Goal: Use online tool/utility: Utilize a website feature to perform a specific function

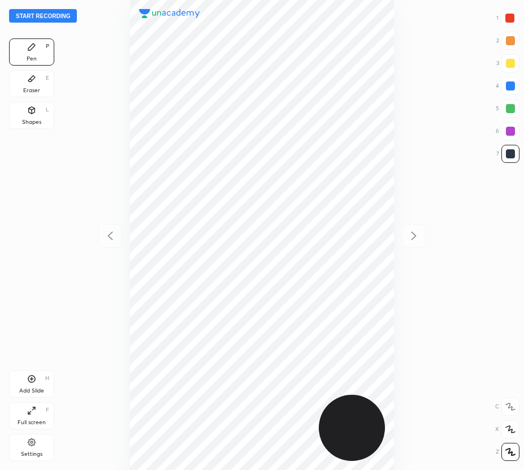
scroll to position [470, 343]
click at [63, 18] on button "Start recording" at bounding box center [43, 16] width 68 height 14
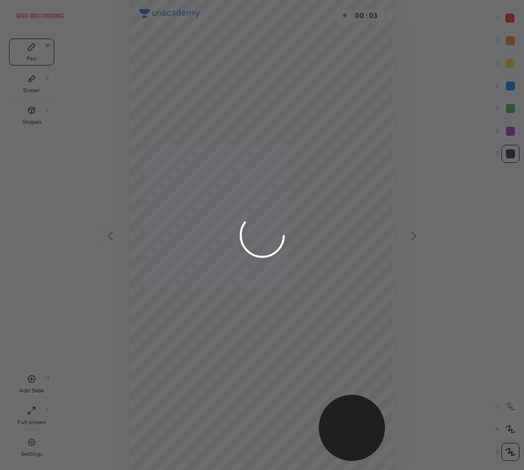
drag, startPoint x: 510, startPoint y: 18, endPoint x: 477, endPoint y: 30, distance: 35.4
click at [510, 19] on div at bounding box center [262, 235] width 524 height 470
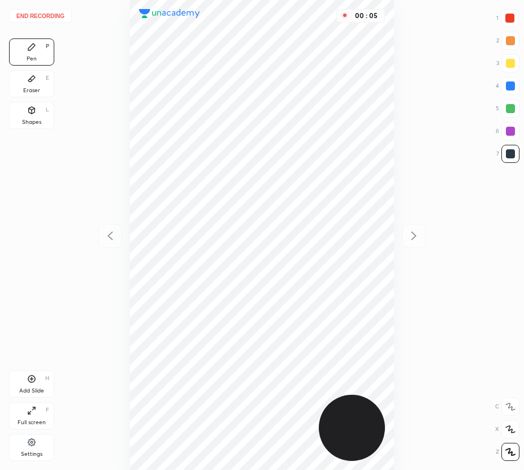
click at [22, 123] on div "Shapes" at bounding box center [31, 122] width 19 height 6
click at [504, 450] on div at bounding box center [510, 452] width 18 height 18
click at [44, 51] on div "Pen P" at bounding box center [31, 51] width 45 height 27
click at [510, 23] on div at bounding box center [510, 18] width 18 height 18
click at [28, 381] on icon at bounding box center [31, 378] width 9 height 9
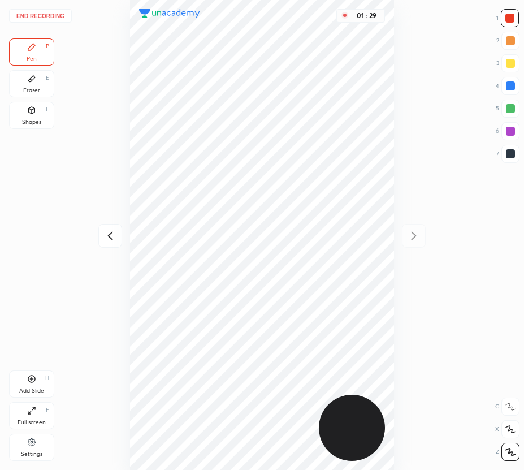
click at [106, 228] on div at bounding box center [110, 236] width 24 height 24
click at [413, 238] on icon at bounding box center [414, 235] width 5 height 8
click at [113, 238] on icon at bounding box center [111, 236] width 14 height 14
click at [414, 234] on icon at bounding box center [414, 235] width 5 height 8
click at [115, 238] on icon at bounding box center [111, 236] width 14 height 14
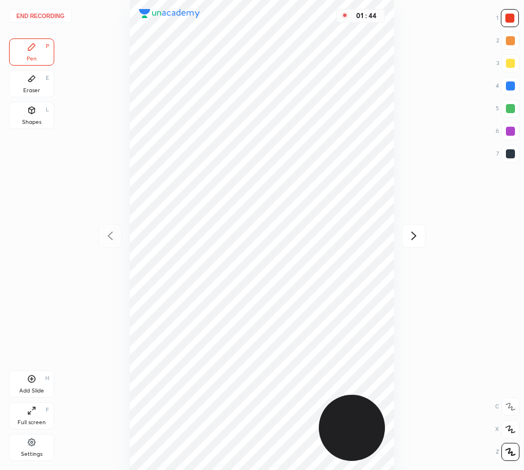
drag, startPoint x: 409, startPoint y: 231, endPoint x: 400, endPoint y: 220, distance: 13.7
click at [408, 232] on icon at bounding box center [414, 236] width 14 height 14
click at [109, 241] on icon at bounding box center [111, 236] width 14 height 14
click at [506, 133] on div at bounding box center [510, 131] width 9 height 9
click at [417, 232] on icon at bounding box center [414, 236] width 14 height 14
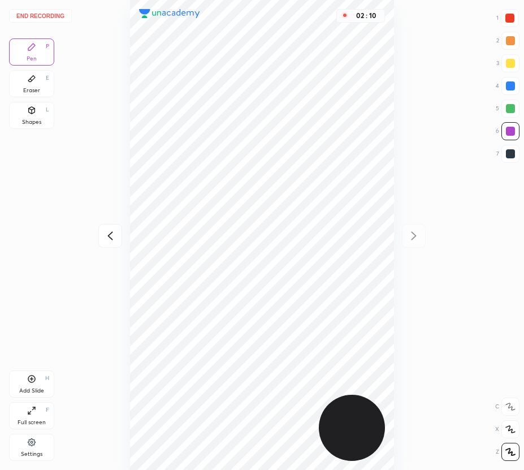
drag, startPoint x: 38, startPoint y: 104, endPoint x: 58, endPoint y: 125, distance: 29.2
click at [38, 104] on div "Shapes L" at bounding box center [31, 115] width 45 height 27
click at [37, 90] on div "Eraser" at bounding box center [31, 91] width 17 height 6
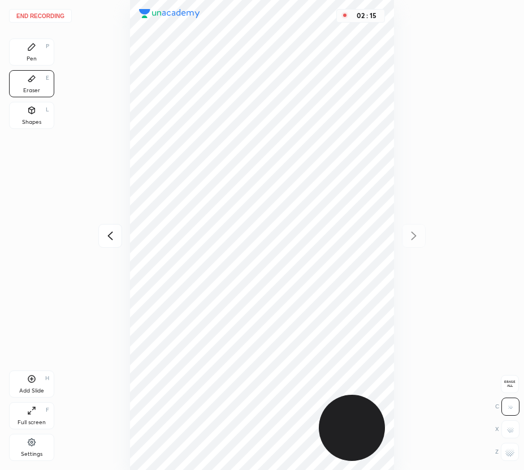
drag, startPoint x: 33, startPoint y: 54, endPoint x: 99, endPoint y: 151, distance: 117.3
click at [37, 58] on div "Pen P" at bounding box center [31, 51] width 45 height 27
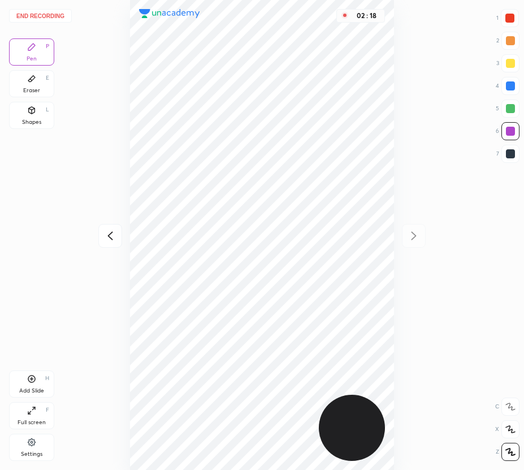
click at [110, 235] on icon at bounding box center [111, 236] width 14 height 14
click at [413, 235] on icon at bounding box center [414, 236] width 14 height 14
click at [110, 239] on icon at bounding box center [111, 236] width 14 height 14
click at [421, 237] on div at bounding box center [414, 236] width 24 height 24
click at [111, 235] on icon at bounding box center [111, 236] width 14 height 14
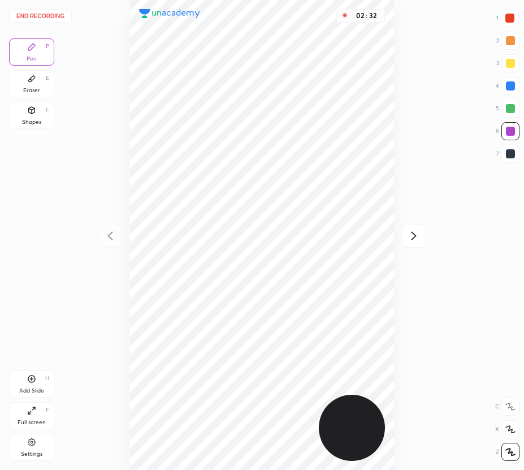
click at [413, 242] on div at bounding box center [414, 236] width 24 height 24
click at [61, 14] on button "End recording" at bounding box center [40, 16] width 63 height 14
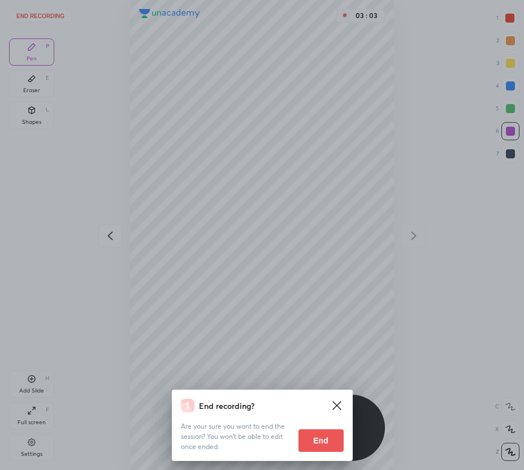
drag, startPoint x: 335, startPoint y: 438, endPoint x: 339, endPoint y: 356, distance: 82.7
click at [339, 356] on div "End recording? Are your sure you want to end the session? You won’t be able to …" at bounding box center [262, 235] width 524 height 470
click at [348, 357] on div "End recording? Are your sure you want to end the session? You won’t be able to …" at bounding box center [262, 235] width 524 height 470
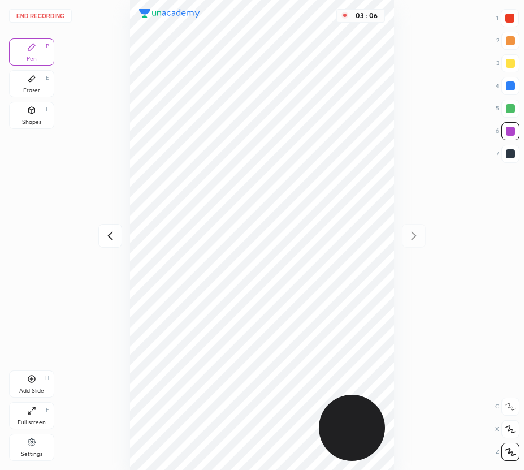
click at [510, 14] on div at bounding box center [510, 18] width 18 height 18
click at [40, 91] on div "Eraser E" at bounding box center [31, 83] width 45 height 27
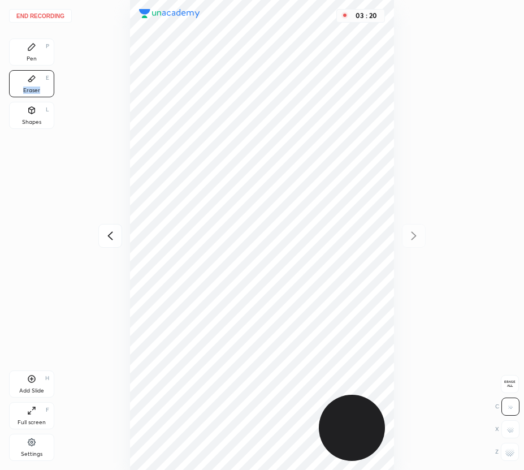
click at [46, 15] on button "End recording" at bounding box center [40, 16] width 63 height 14
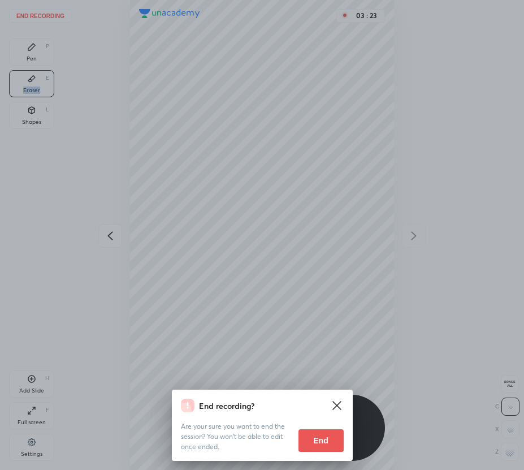
click at [330, 442] on button "End" at bounding box center [321, 440] width 45 height 23
